Goal: Understand process/instructions

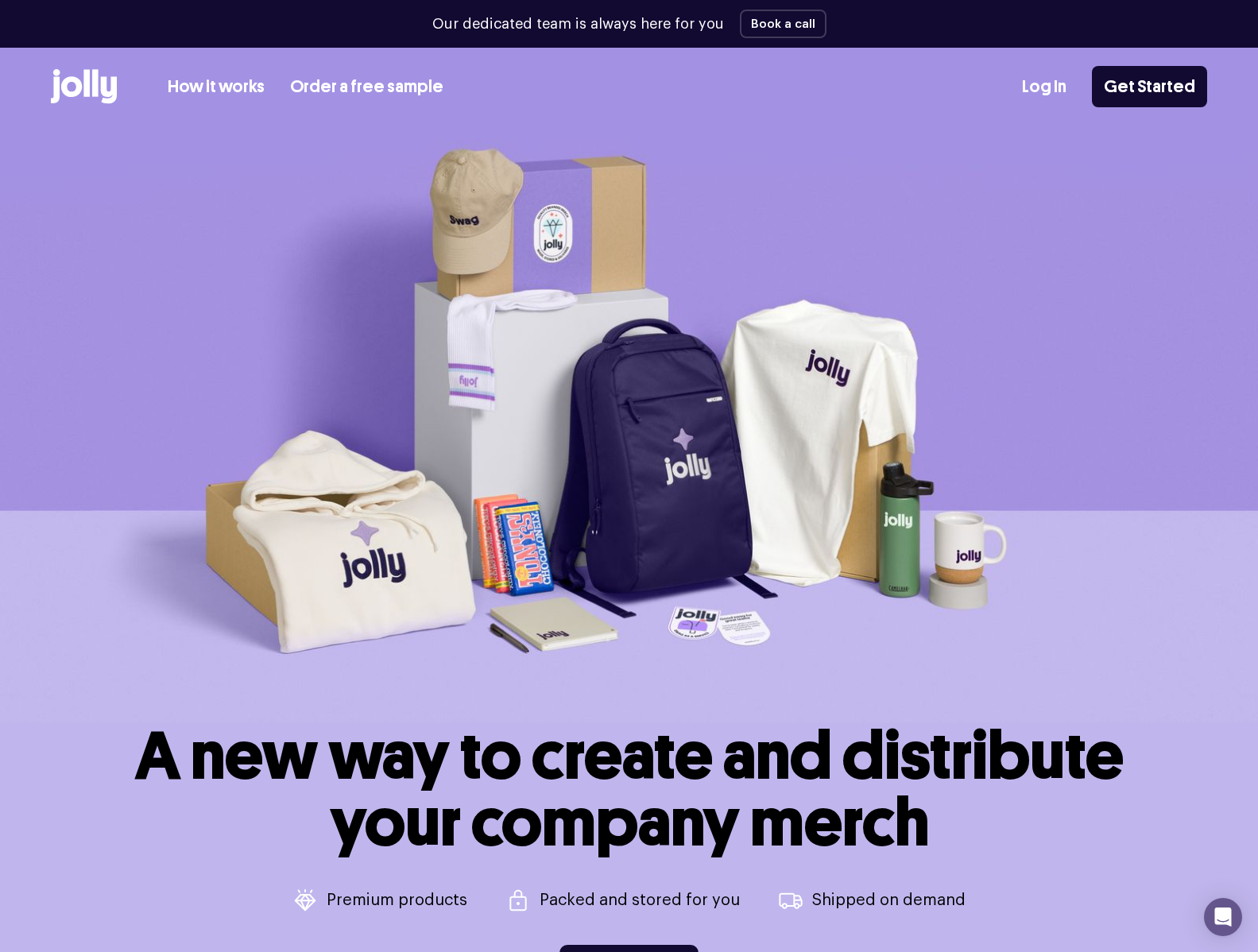
click at [232, 90] on link "How it works" at bounding box center [215, 86] width 97 height 26
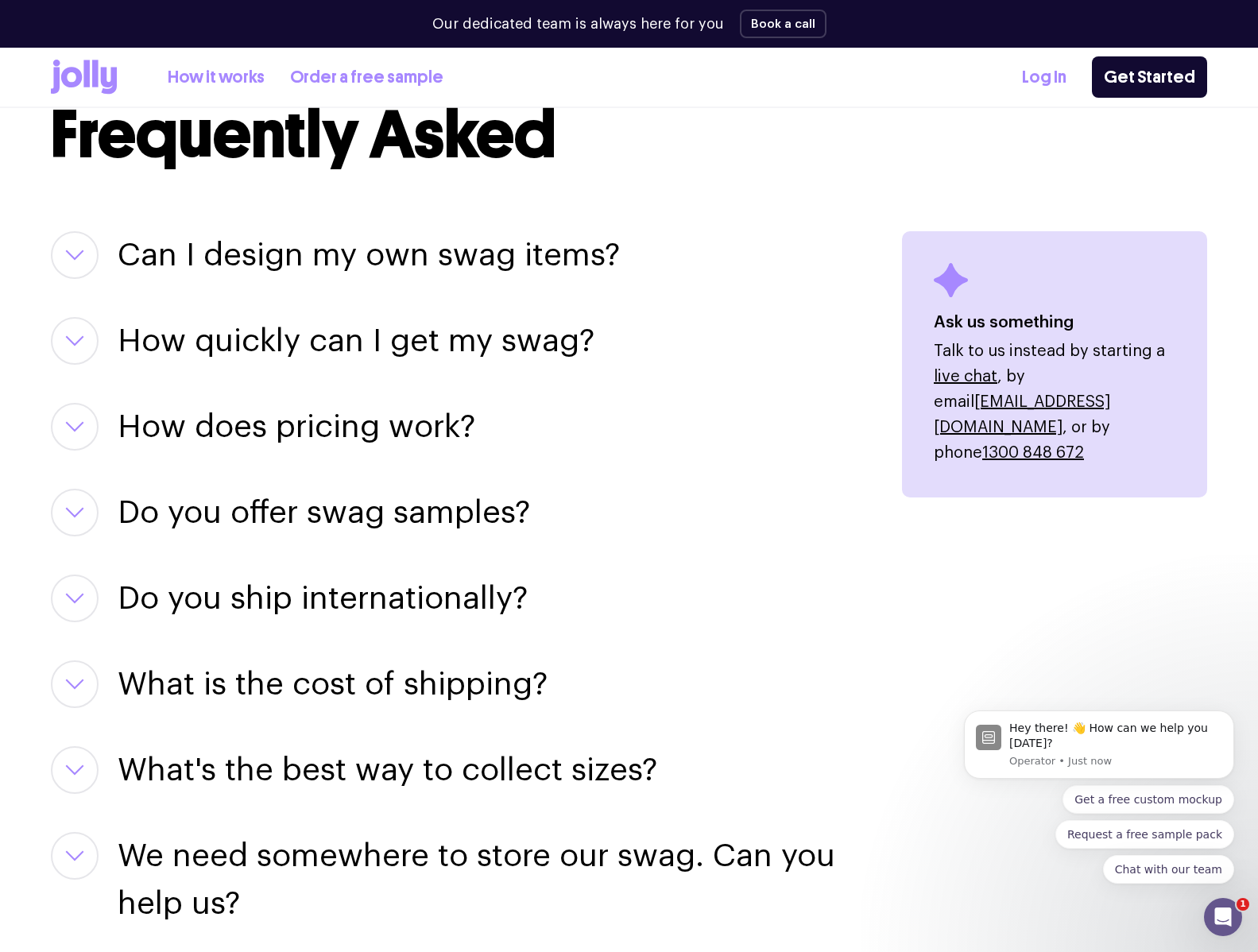
scroll to position [1954, 0]
click at [78, 249] on icon "button" at bounding box center [74, 255] width 19 height 11
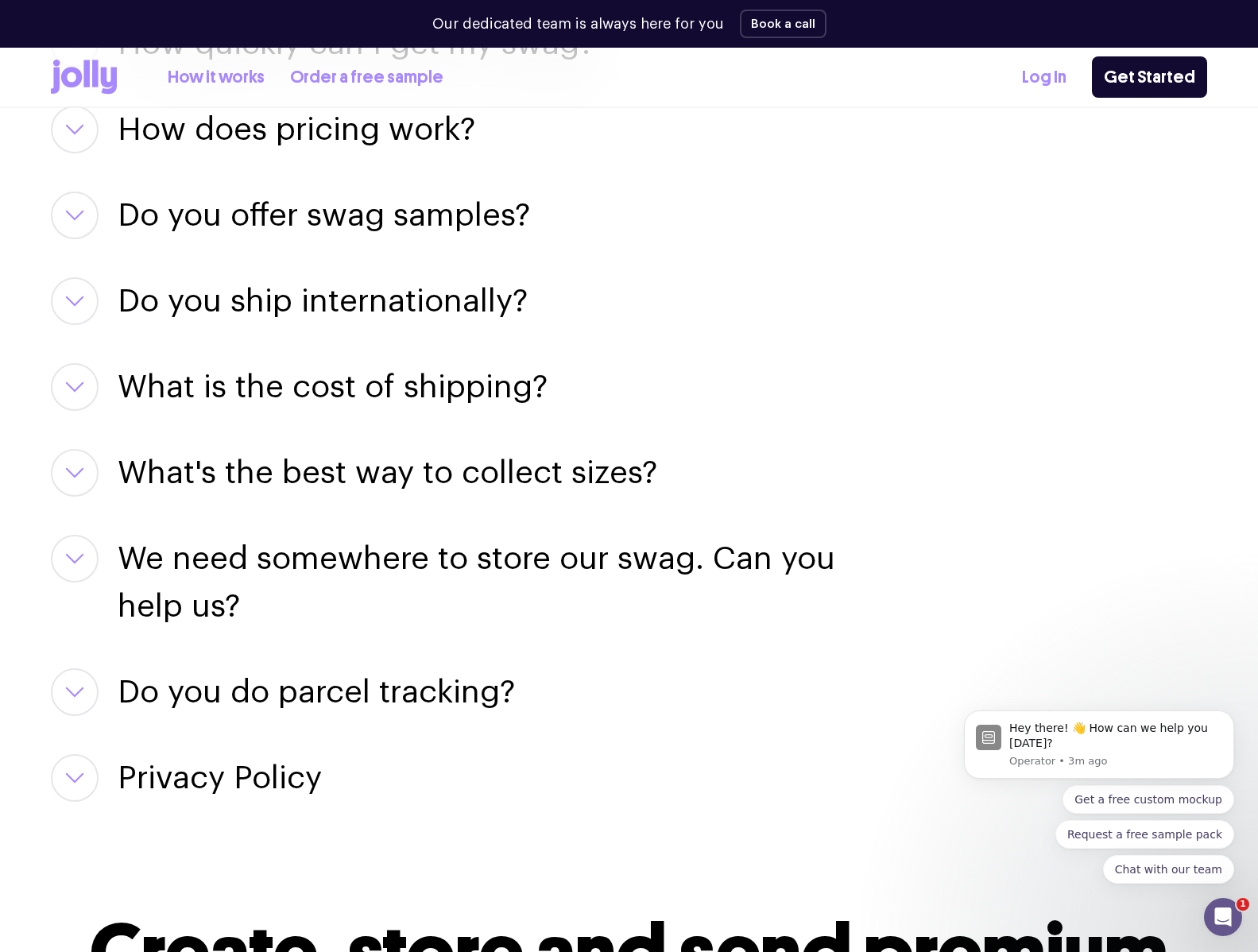
scroll to position [2416, 0]
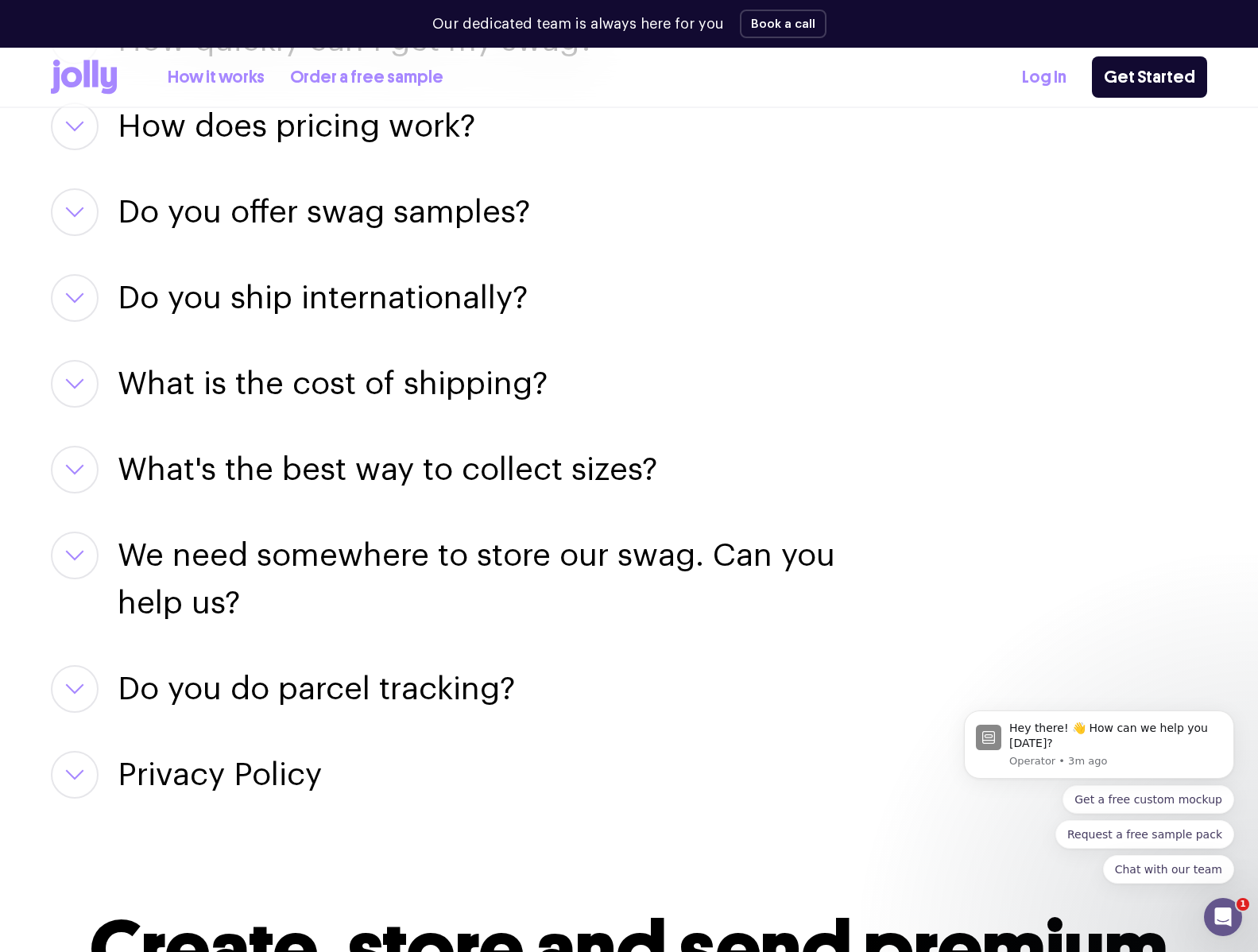
click at [71, 380] on icon "button" at bounding box center [74, 384] width 16 height 8
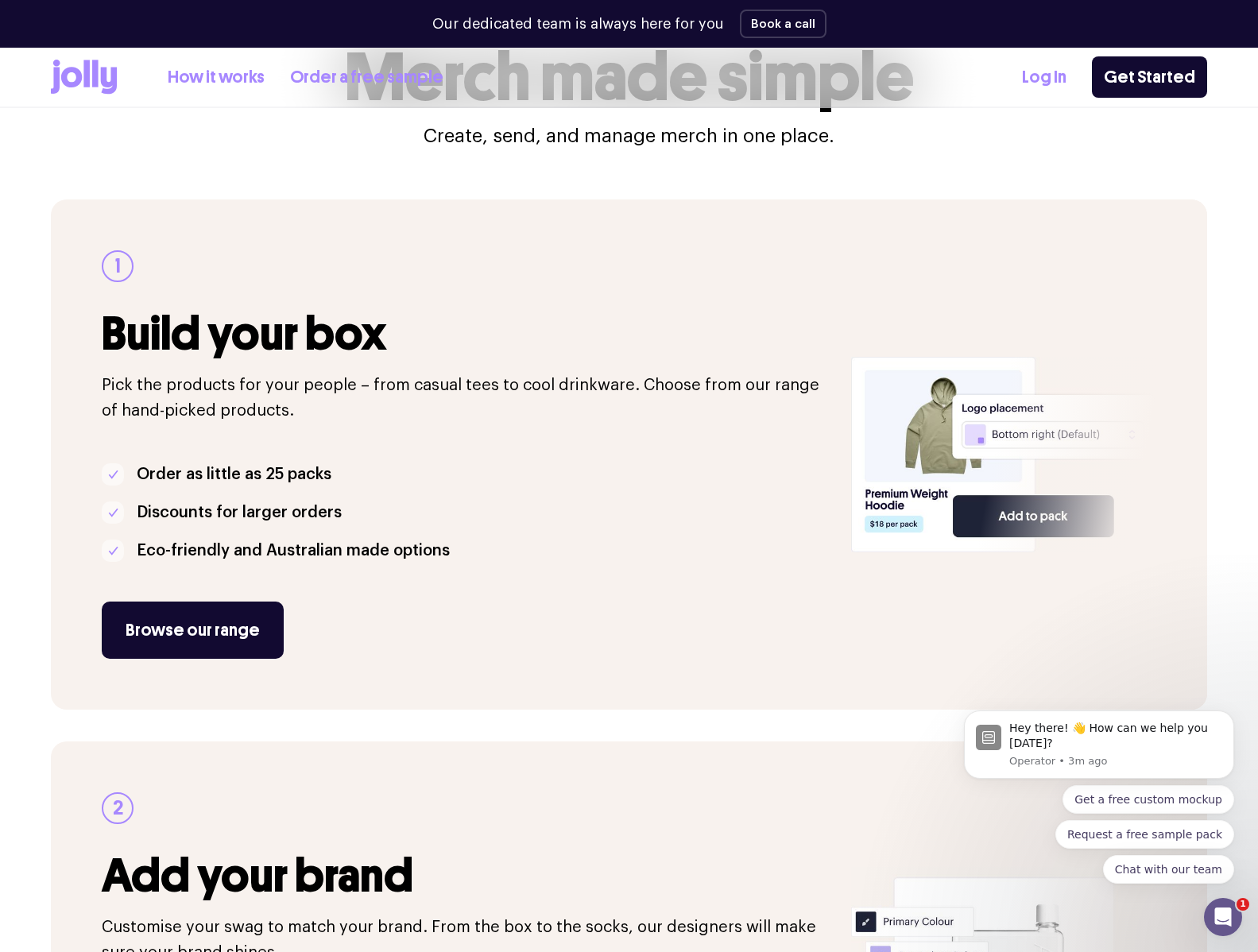
scroll to position [0, 0]
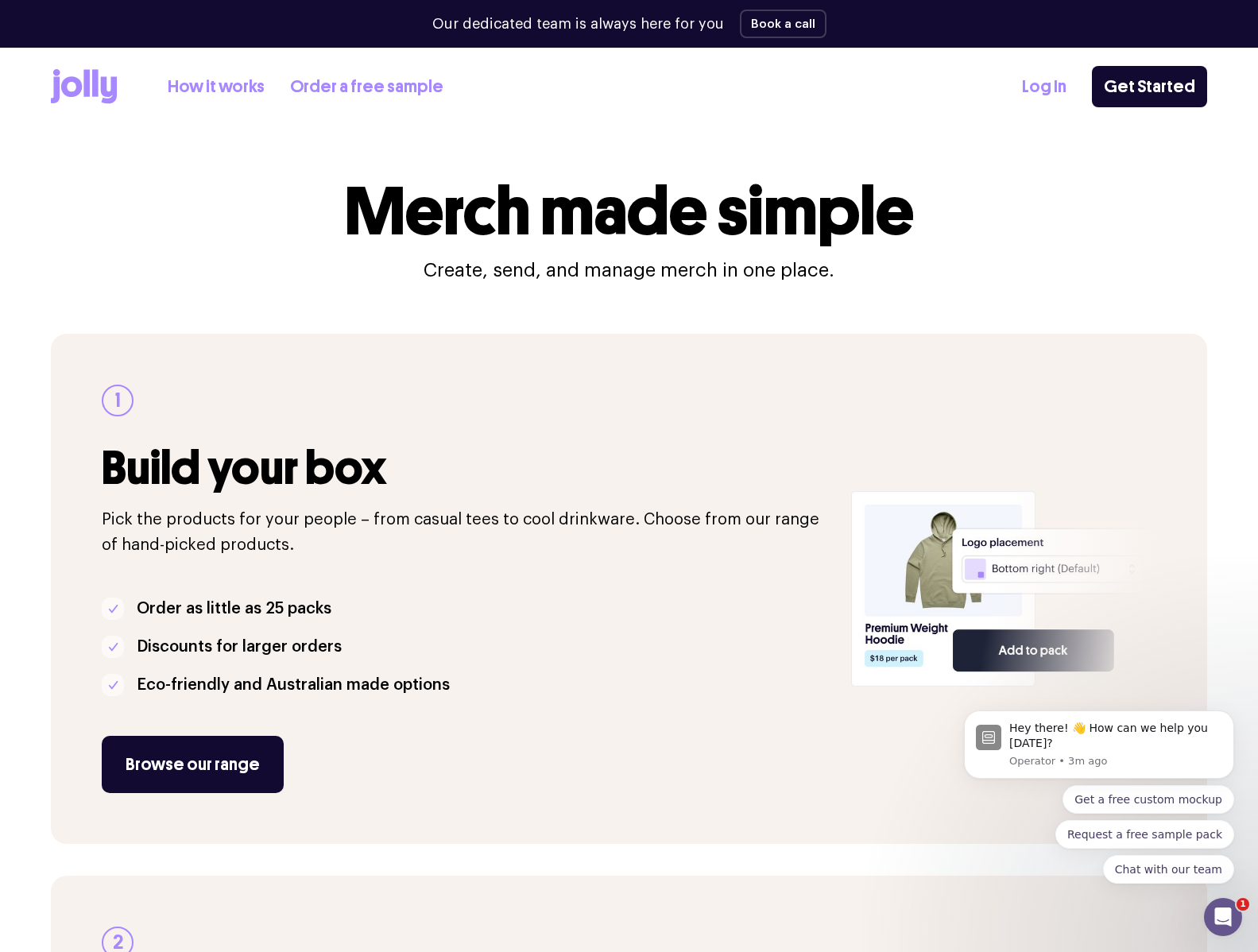
click at [78, 80] on icon at bounding box center [71, 86] width 21 height 21
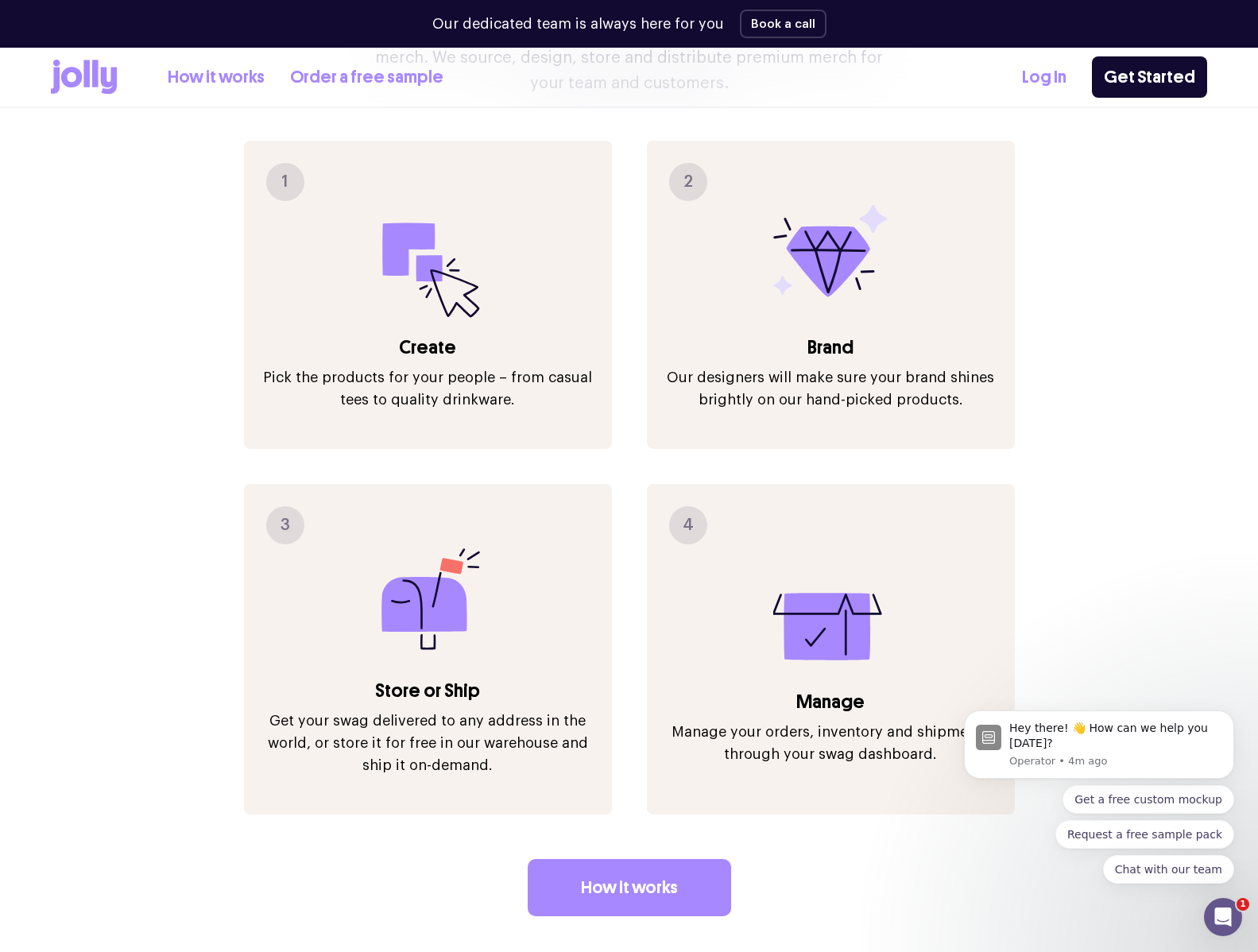
scroll to position [1796, 0]
